Goal: Task Accomplishment & Management: Manage account settings

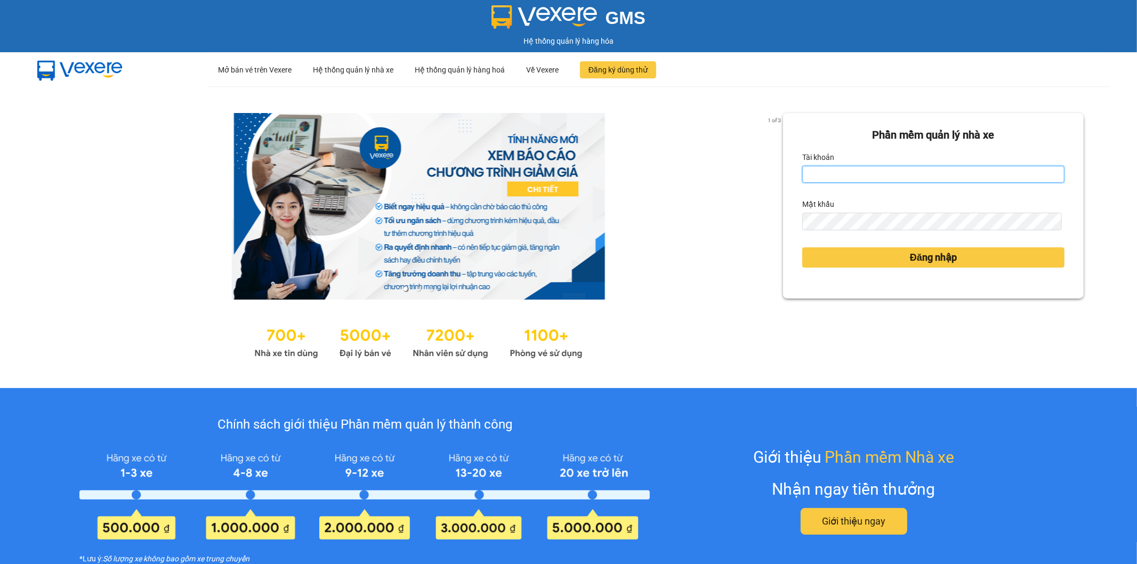
click at [822, 174] on input "Tài khoản" at bounding box center [933, 174] width 262 height 17
click at [802, 247] on button "Đăng nhập" at bounding box center [933, 257] width 262 height 20
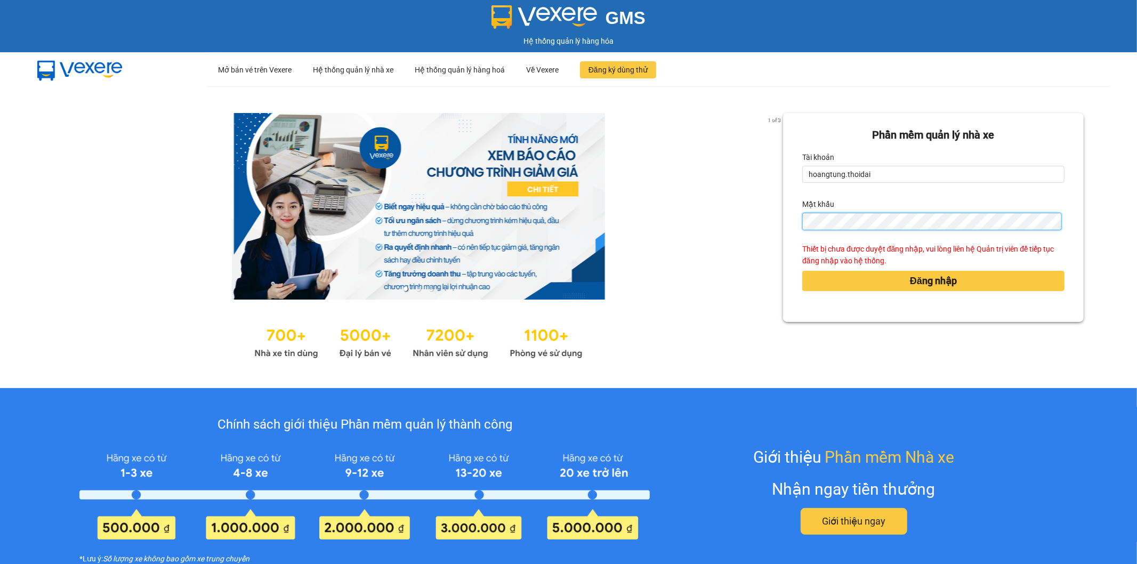
click at [717, 217] on div "1 of 3 Phần mềm quản lý nhà xe Tài khoản hoangtung.thoidai Mật khẩu Thiết bị ch…" at bounding box center [568, 237] width 1137 height 302
click at [899, 176] on input "hoangtung.thoidai" at bounding box center [933, 174] width 262 height 17
type input "h"
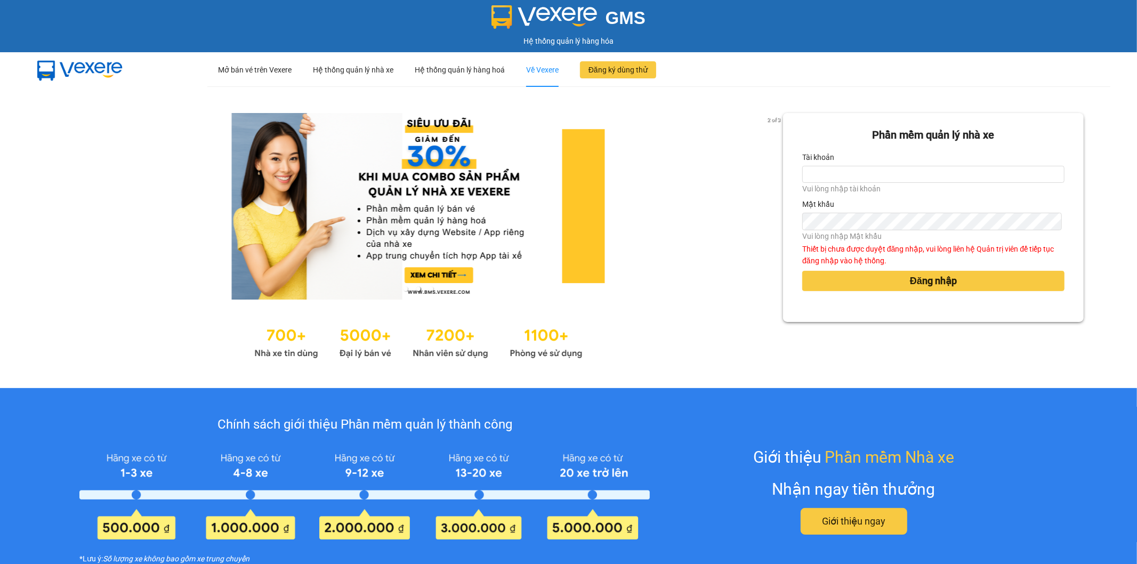
drag, startPoint x: 656, startPoint y: 184, endPoint x: 545, endPoint y: 66, distance: 161.4
click at [656, 182] on div at bounding box center [418, 206] width 730 height 187
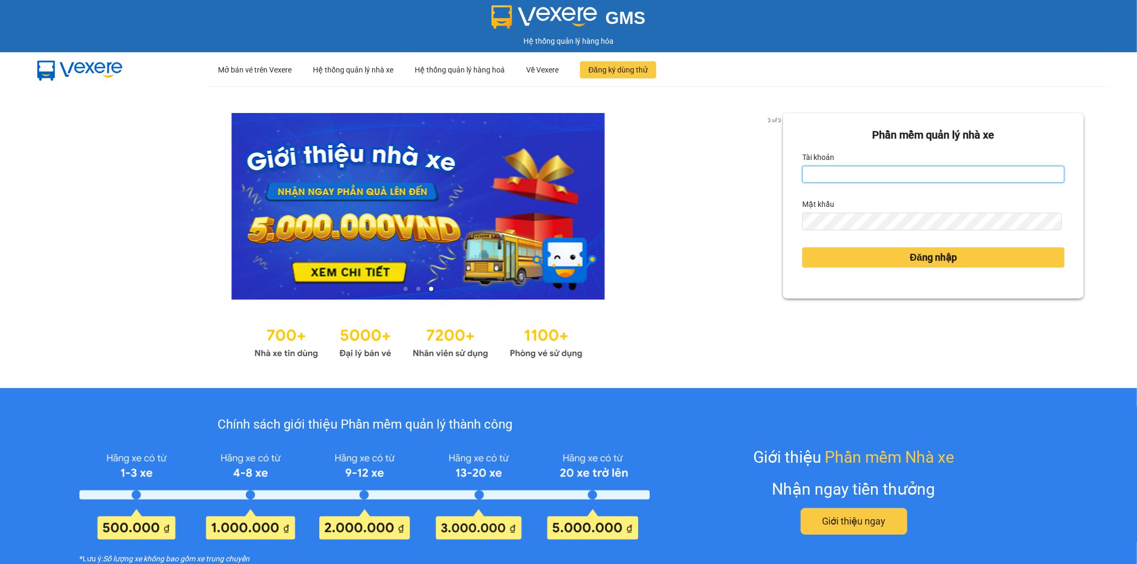
click at [823, 174] on input "Tài khoản" at bounding box center [933, 174] width 262 height 17
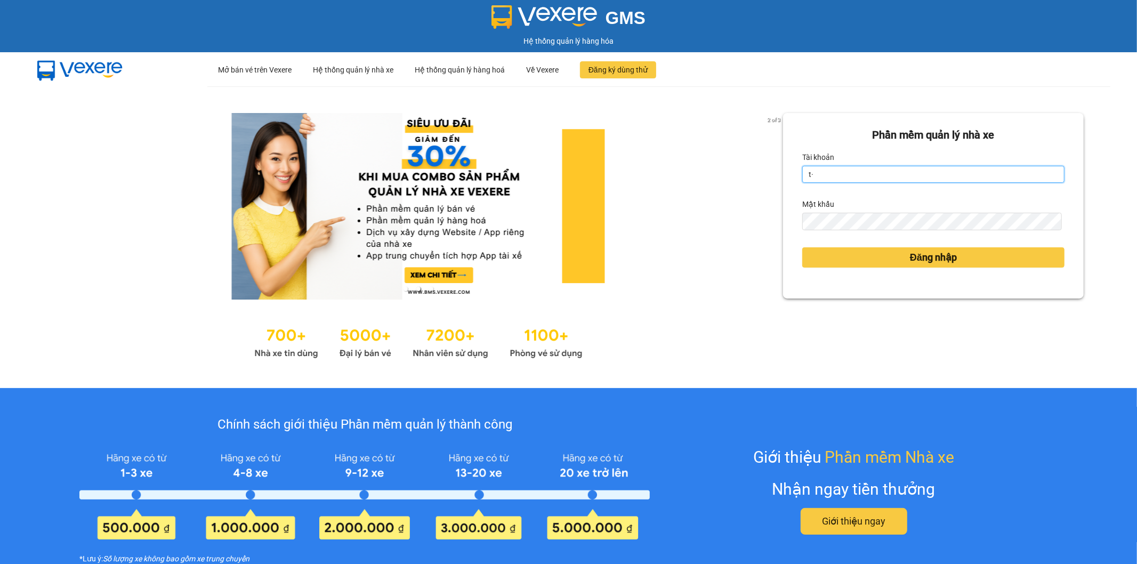
type input "t"
type input "hoangtung.thoidai"
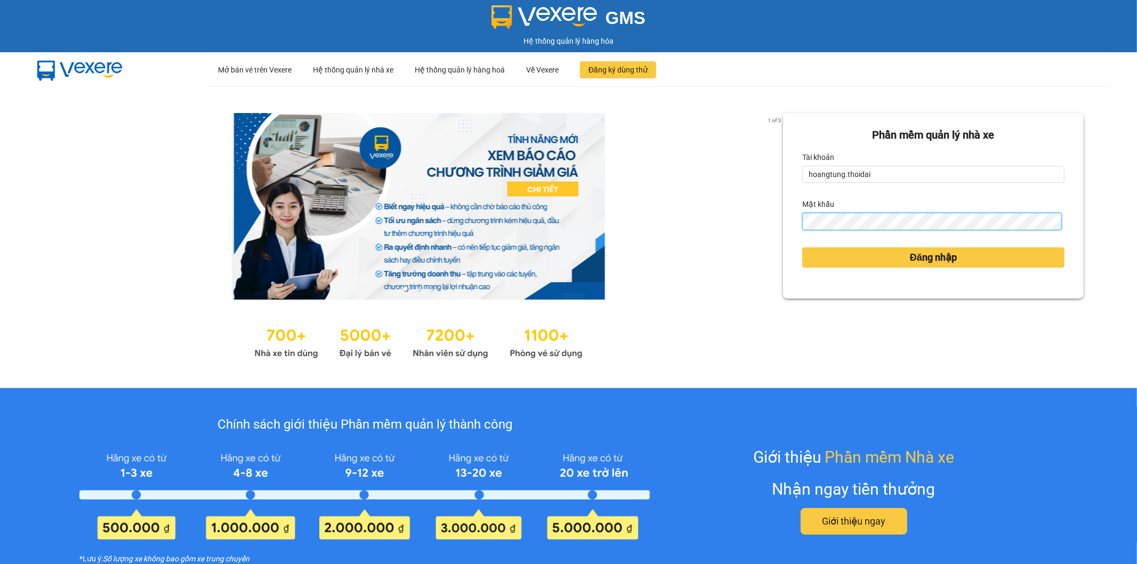
click at [802, 247] on button "Đăng nhập" at bounding box center [933, 257] width 262 height 20
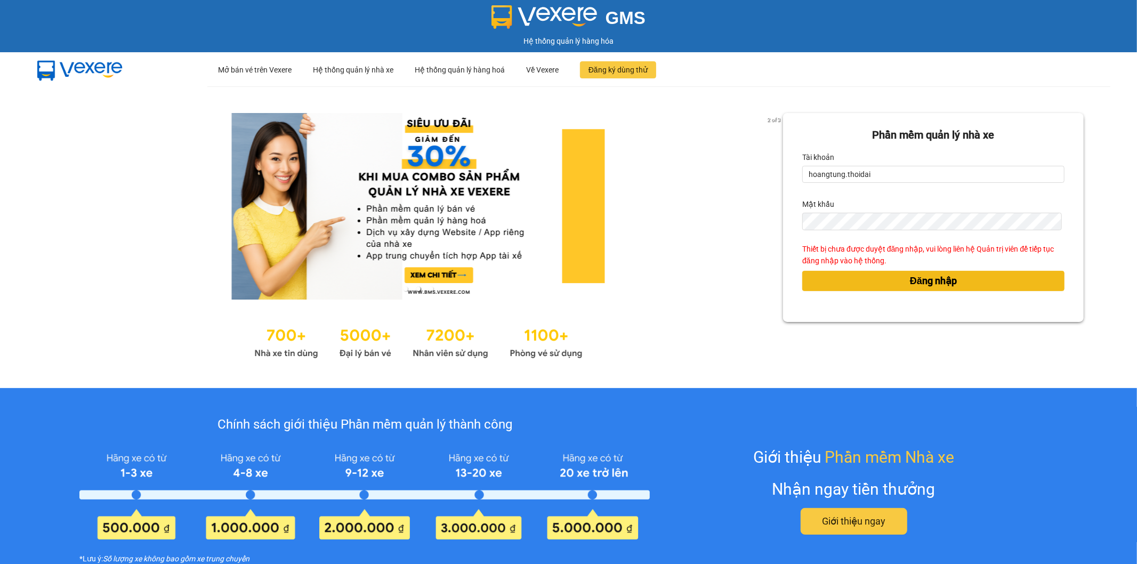
click at [818, 278] on button "Đăng nhập" at bounding box center [933, 281] width 262 height 20
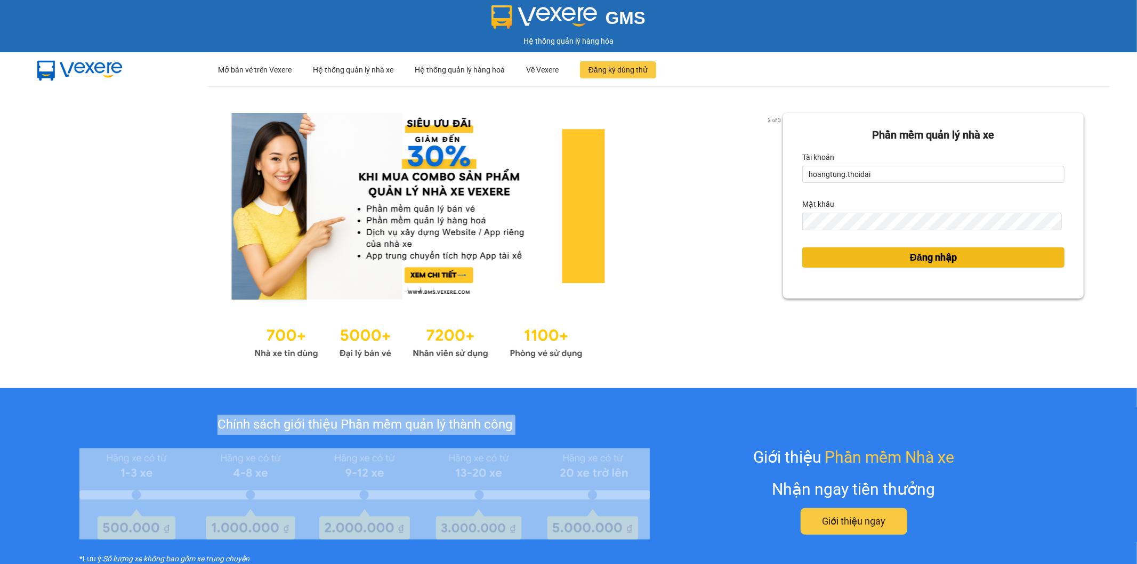
click at [818, 278] on form "Phần mềm quản lý nhà xe Tài khoản hoangtung.thoidai Mật khẩu Đăng nhập" at bounding box center [933, 206] width 262 height 158
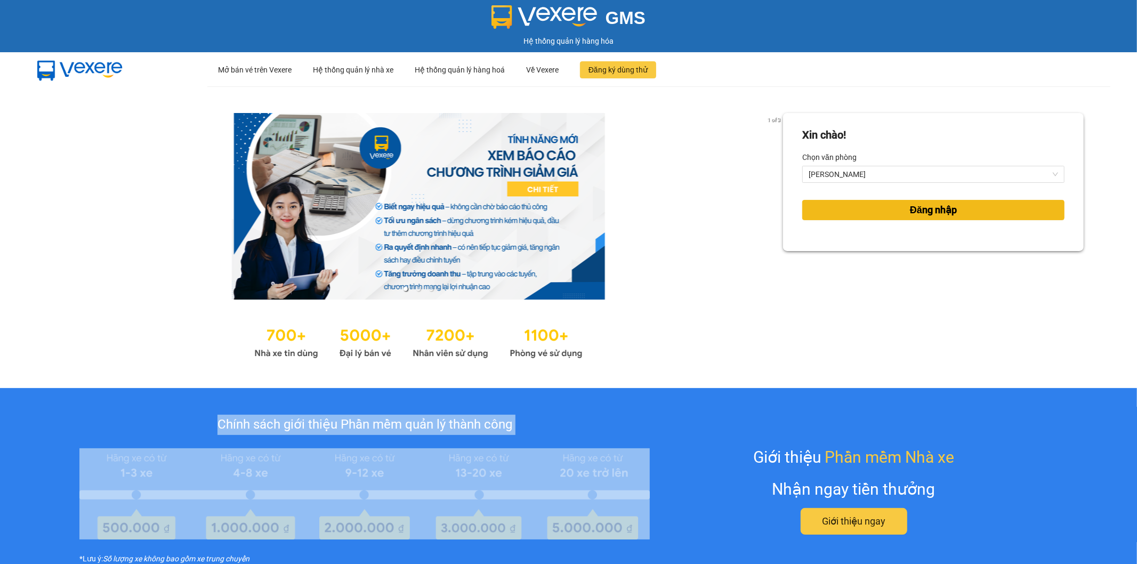
click at [866, 216] on button "Đăng nhập" at bounding box center [933, 210] width 262 height 20
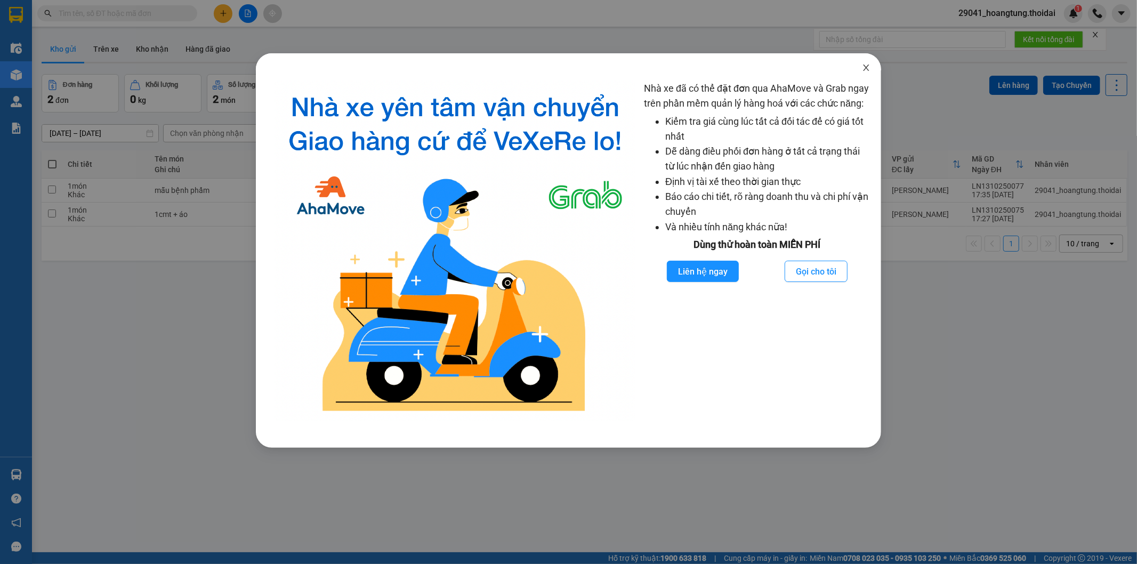
click at [865, 70] on icon "close" at bounding box center [866, 67] width 6 height 6
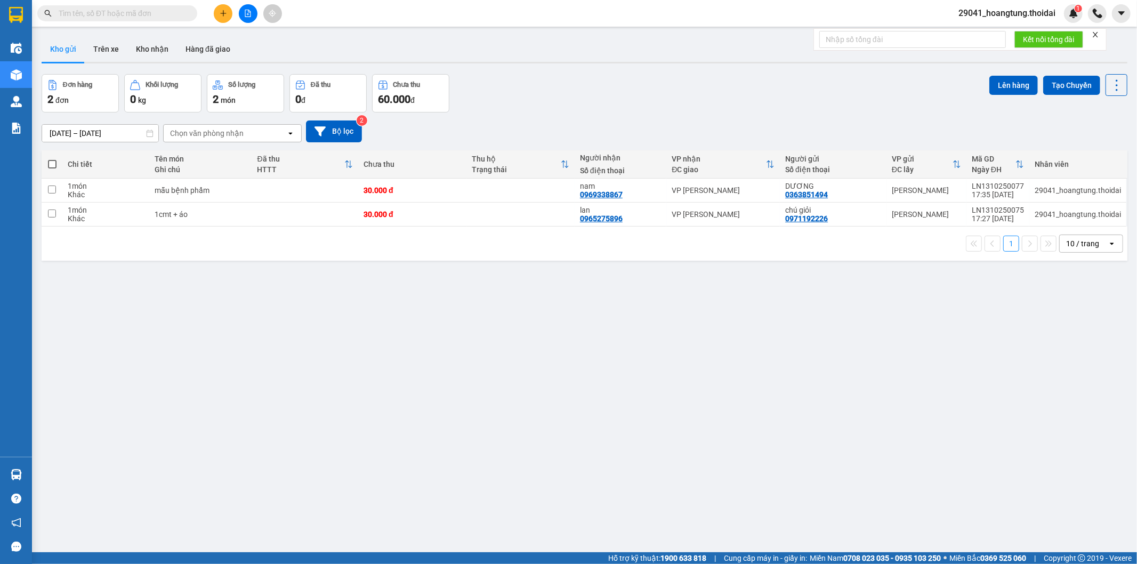
click at [1026, 16] on span "29041_hoangtung.thoidai" at bounding box center [1007, 12] width 114 height 13
click at [1002, 36] on span "Đăng xuất" at bounding box center [1011, 33] width 93 height 12
